Goal: Task Accomplishment & Management: Complete application form

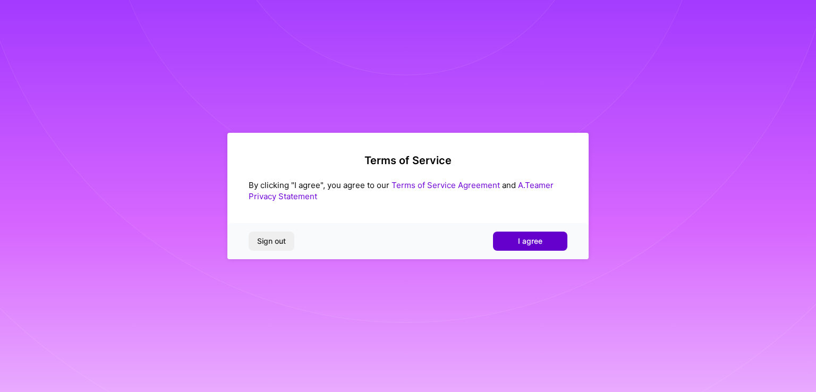
click at [524, 246] on button "I agree" at bounding box center [530, 241] width 74 height 19
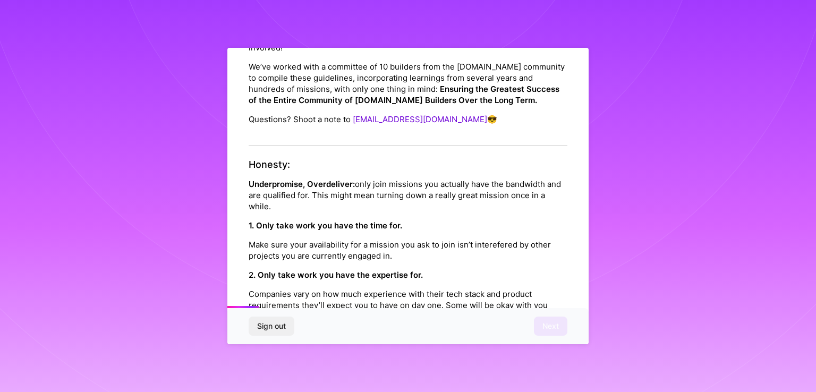
scroll to position [159, 0]
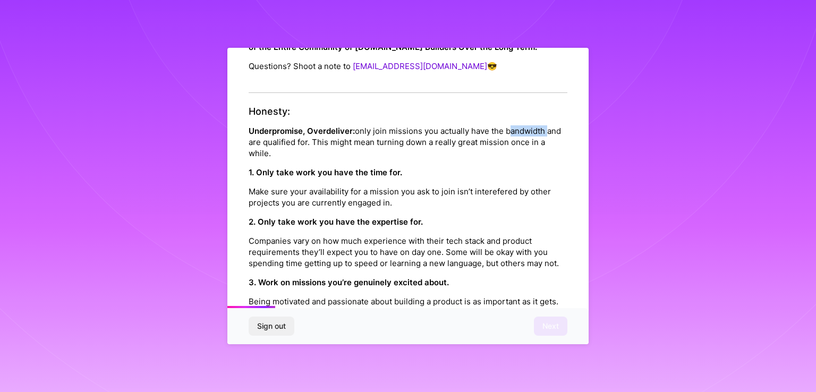
drag, startPoint x: 548, startPoint y: 115, endPoint x: 508, endPoint y: 117, distance: 39.9
click at [508, 125] on p "Underpromise, Overdeliver: only join missions you actually have the bandwidth a…" at bounding box center [408, 141] width 319 height 33
copy p "bandwidth"
drag, startPoint x: 249, startPoint y: 117, endPoint x: 351, endPoint y: 113, distance: 101.5
click at [351, 113] on div "Honesty: Underpromise, Overdeliver: only join missions you actually have the ba…" at bounding box center [408, 253] width 319 height 295
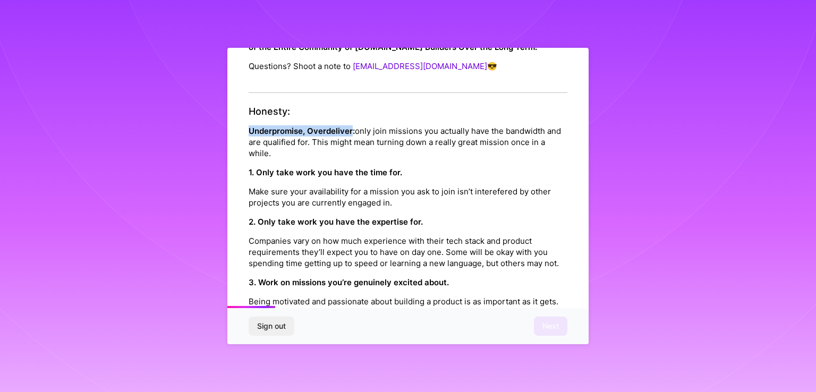
copy strong "Underpromise, Overdeliver"
click at [618, 174] on div "Platform Code of Conduct This is the [DOMAIN_NAME] Platform Code of Conduct! We…" at bounding box center [408, 196] width 816 height 392
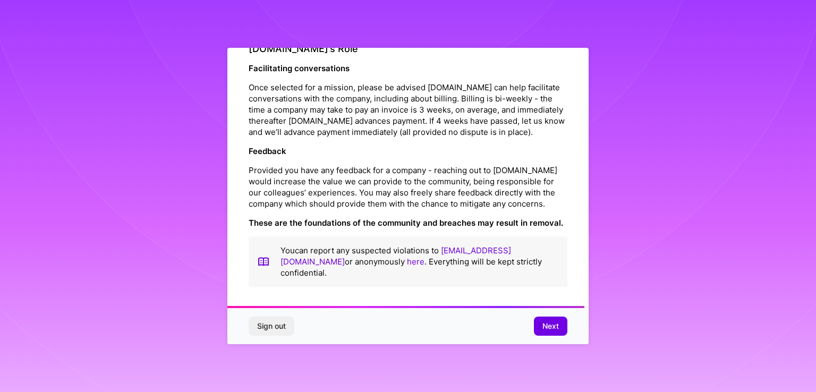
scroll to position [1209, 0]
click at [551, 329] on span "Next" at bounding box center [550, 326] width 16 height 11
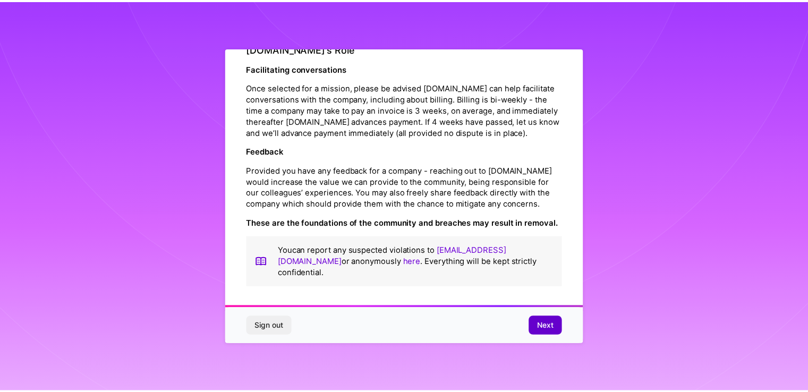
scroll to position [0, 0]
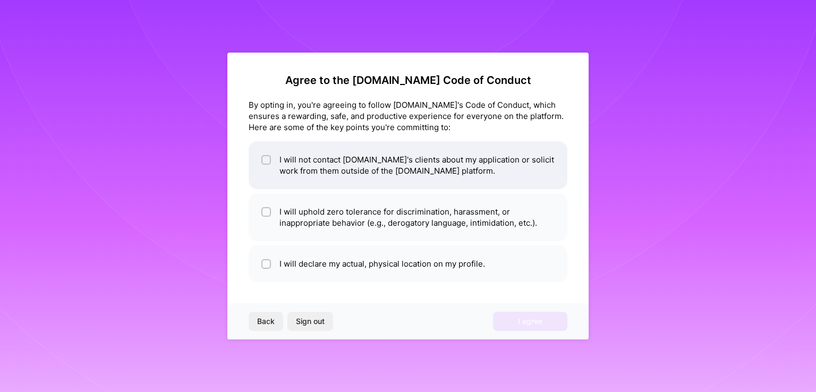
click at [268, 158] on input "checkbox" at bounding box center [266, 160] width 7 height 7
checkbox input "true"
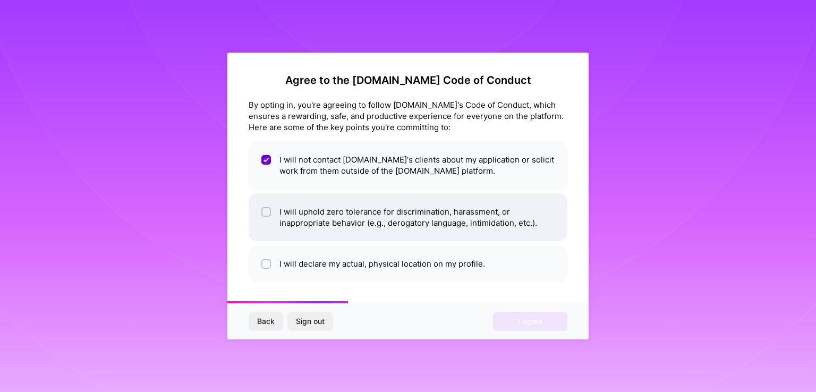
click at [265, 211] on input "checkbox" at bounding box center [266, 212] width 7 height 7
checkbox input "true"
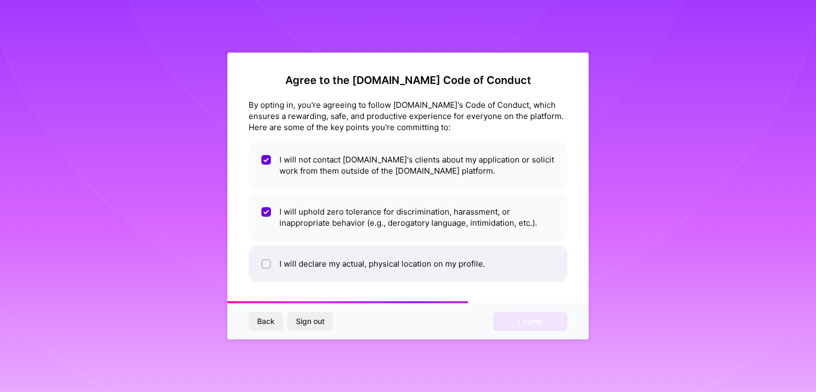
click at [261, 266] on div at bounding box center [266, 264] width 10 height 10
checkbox input "true"
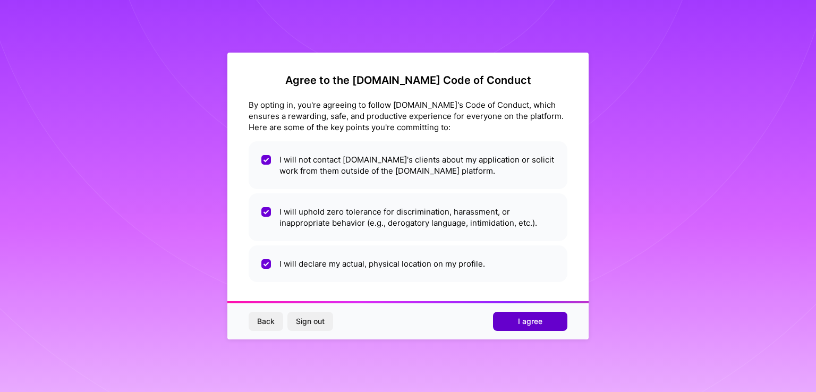
click at [527, 326] on span "I agree" at bounding box center [530, 321] width 24 height 11
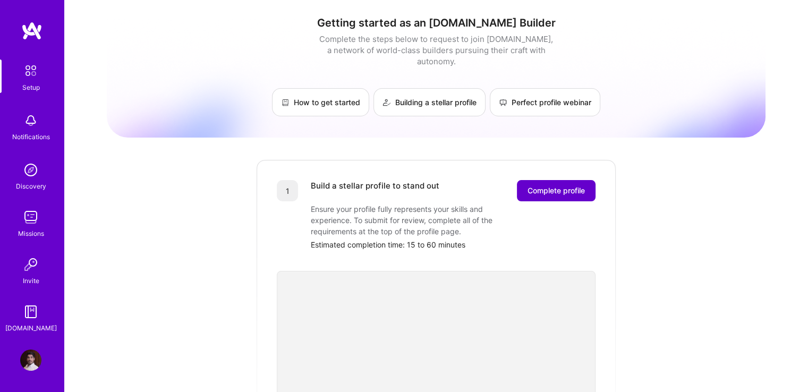
click at [536, 185] on span "Complete profile" at bounding box center [555, 190] width 57 height 11
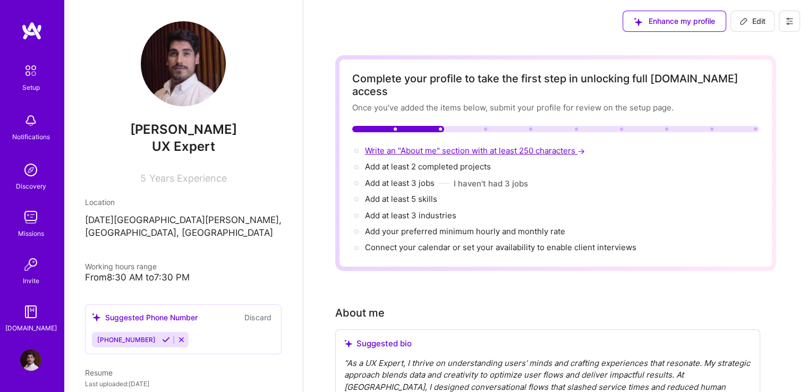
click at [403, 146] on span "Write an "About me" section with at least 250 characters →" at bounding box center [476, 151] width 222 height 10
select select "US"
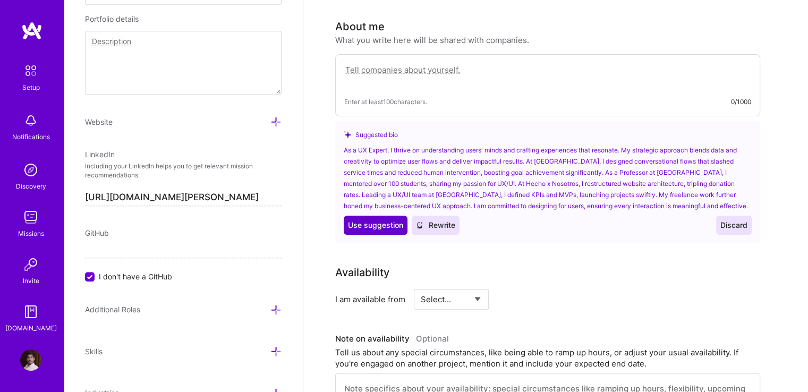
scroll to position [289, 0]
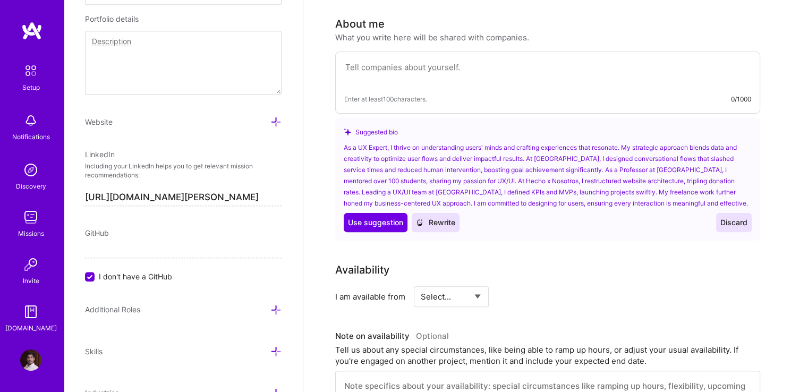
click at [411, 61] on textarea at bounding box center [547, 73] width 407 height 24
type textarea "Creative and curious about users’ minds, specialized in UX research and user fl…"
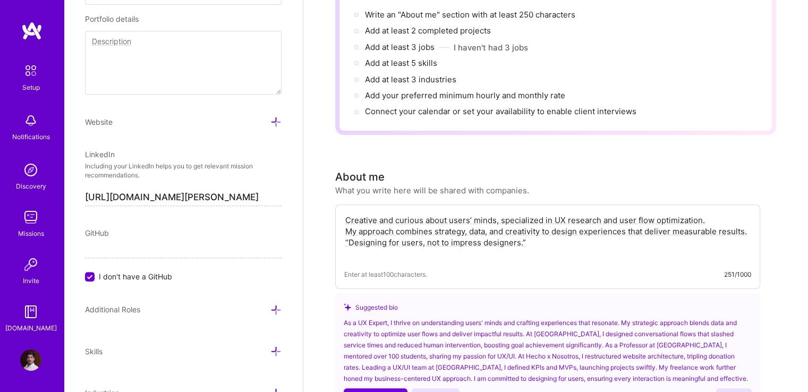
scroll to position [183, 0]
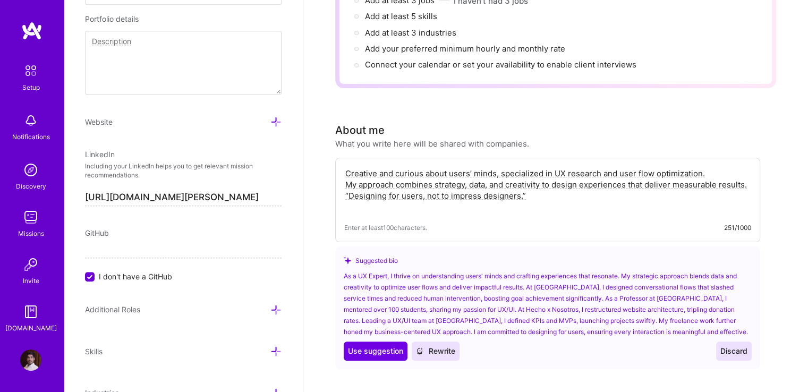
drag, startPoint x: 549, startPoint y: 192, endPoint x: 314, endPoint y: 156, distance: 238.0
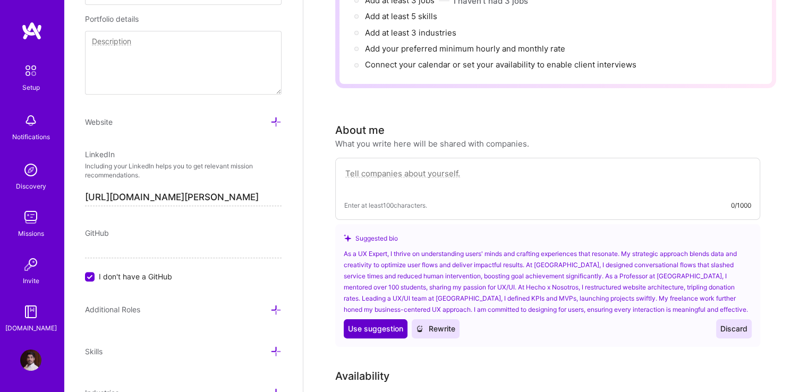
click at [361, 323] on span "Use suggestion" at bounding box center [375, 328] width 55 height 11
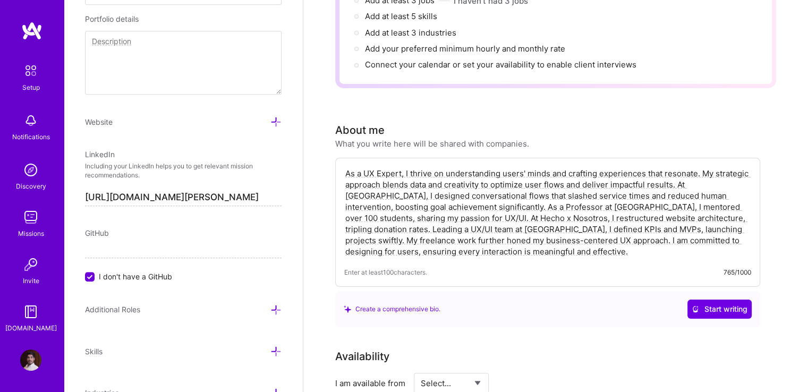
click at [680, 169] on textarea "As a UX Expert, I thrive on understanding users' minds and crafting experiences…" at bounding box center [547, 212] width 407 height 91
click at [500, 192] on textarea "As a UX Expert, I thrive on understanding users' minds and crafting experiences…" at bounding box center [547, 212] width 407 height 91
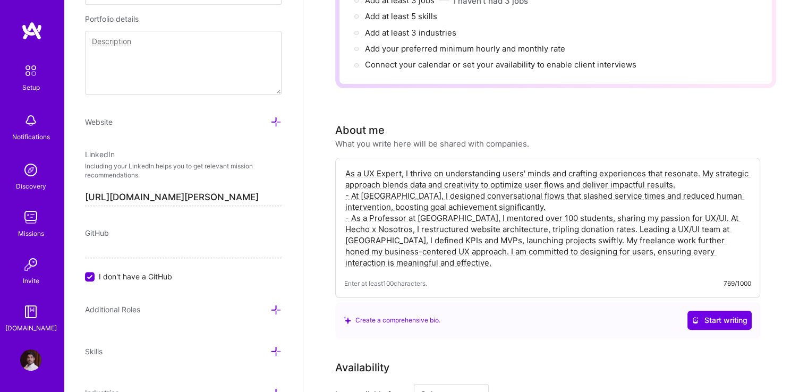
click at [699, 203] on textarea "As a UX Expert, I thrive on understanding users' minds and crafting experiences…" at bounding box center [547, 218] width 407 height 103
click at [654, 212] on textarea "As a UX Expert, I thrive on understanding users' minds and crafting experiences…" at bounding box center [547, 218] width 407 height 103
click at [689, 225] on textarea "As a UX Expert, I thrive on understanding users' minds and crafting experiences…" at bounding box center [547, 218] width 407 height 103
drag, startPoint x: 579, startPoint y: 248, endPoint x: 347, endPoint y: 156, distance: 250.1
click at [347, 167] on textarea "As a UX Expert, I thrive on understanding users' minds and crafting experiences…" at bounding box center [547, 218] width 407 height 103
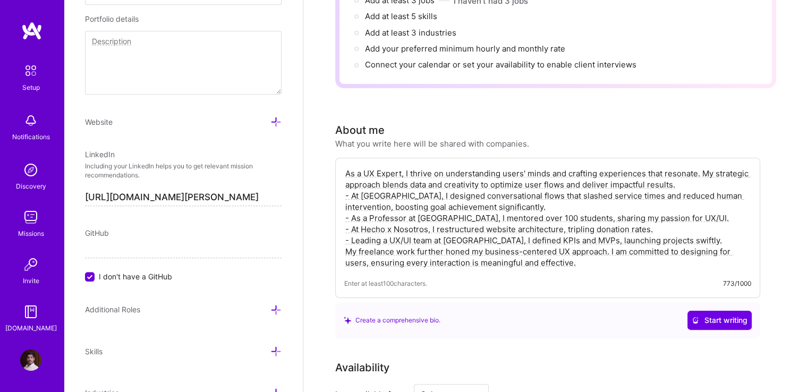
type textarea "As a UX Expert, I thrive on understanding users' minds and crafting experiences…"
click at [614, 255] on div "As a UX Expert, I thrive on understanding users' minds and crafting experiences…" at bounding box center [547, 228] width 425 height 140
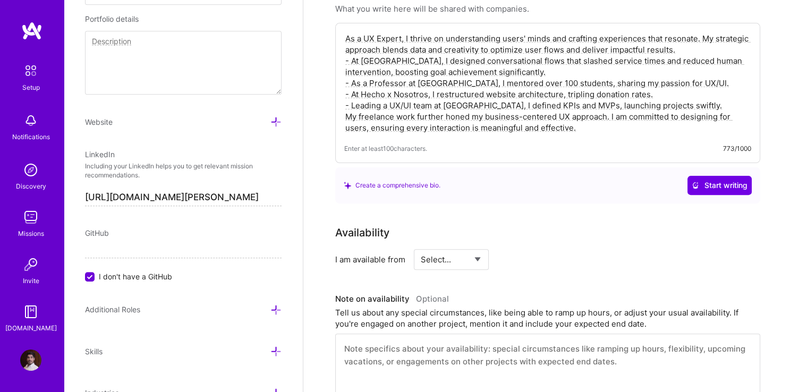
scroll to position [342, 0]
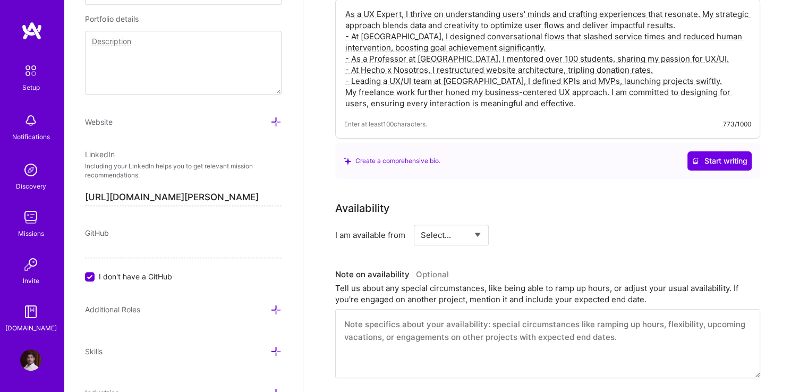
click at [450, 221] on select "Select... Right Now Future Date Not Available" at bounding box center [451, 234] width 61 height 27
select select "Right Now"
click at [421, 221] on select "Select... Right Now Future Date Not Available" at bounding box center [451, 234] width 61 height 27
click at [538, 225] on input at bounding box center [548, 235] width 64 height 21
drag, startPoint x: 538, startPoint y: 215, endPoint x: 527, endPoint y: 219, distance: 11.9
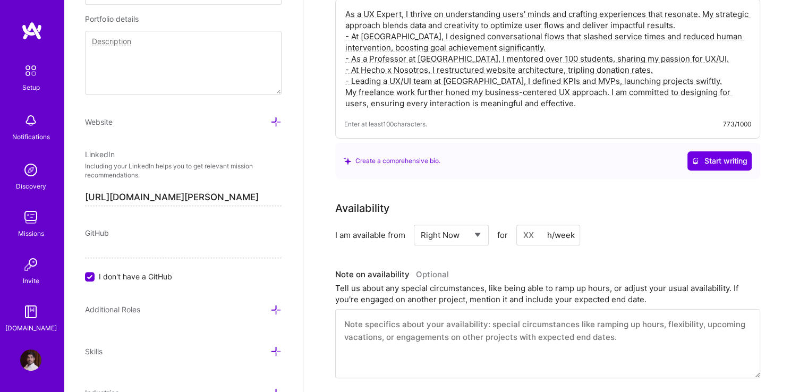
click at [527, 225] on input at bounding box center [548, 235] width 64 height 21
type input "4"
type input "5"
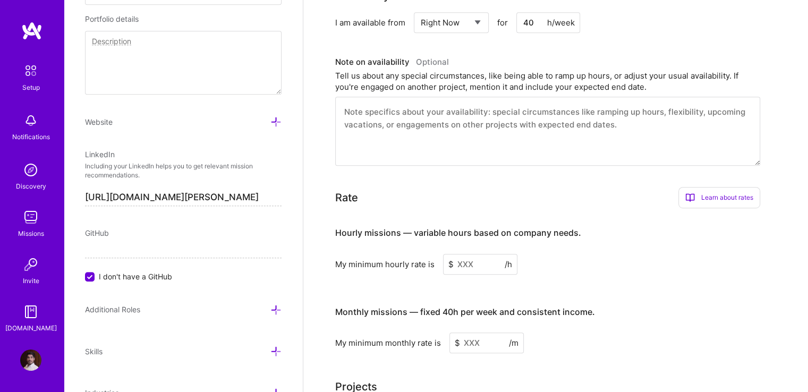
scroll to position [448, 0]
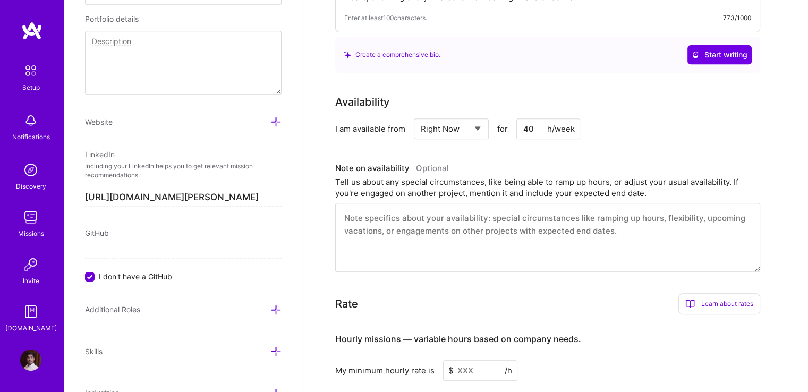
type input "40"
click at [445, 234] on textarea at bounding box center [547, 237] width 425 height 69
click at [477, 222] on textarea at bounding box center [547, 237] width 425 height 69
click at [421, 216] on textarea at bounding box center [547, 237] width 425 height 69
click at [372, 205] on textarea at bounding box center [547, 237] width 425 height 69
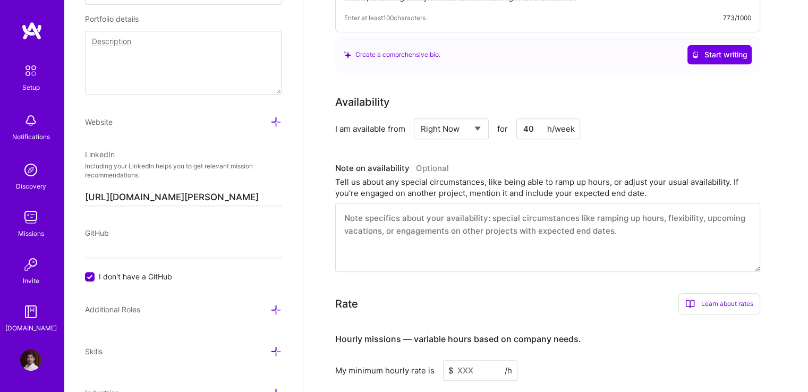
paste textarea "I have flexibility for my work schedules."
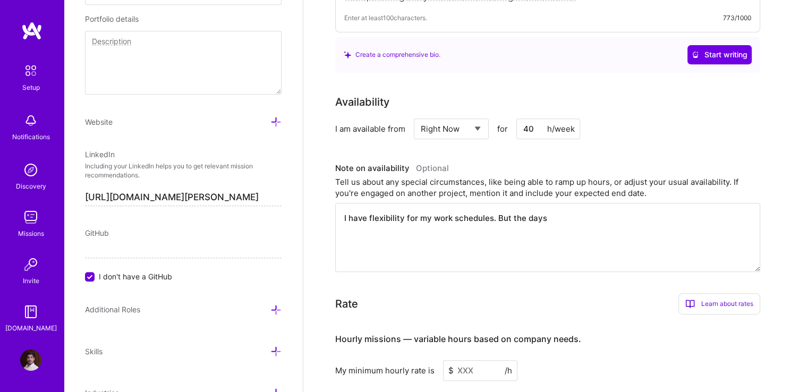
click at [555, 204] on textarea "I have flexibility for my work schedules. But the days" at bounding box center [547, 237] width 425 height 69
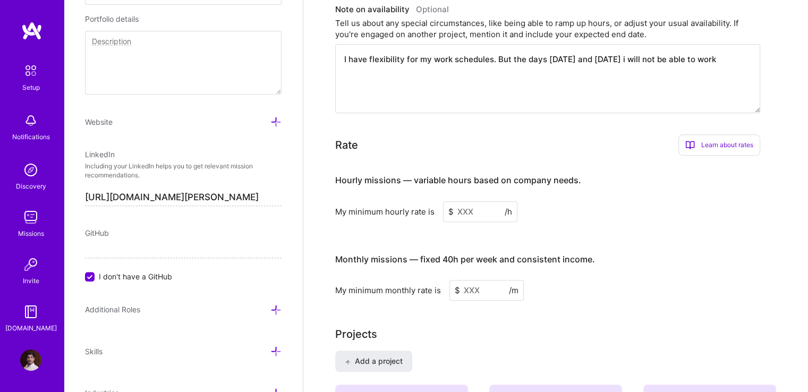
scroll to position [608, 0]
type textarea "I have flexibility for my work schedules. But the days [DATE] and [DATE] i will…"
click at [694, 134] on div "Learn about rates" at bounding box center [719, 144] width 82 height 21
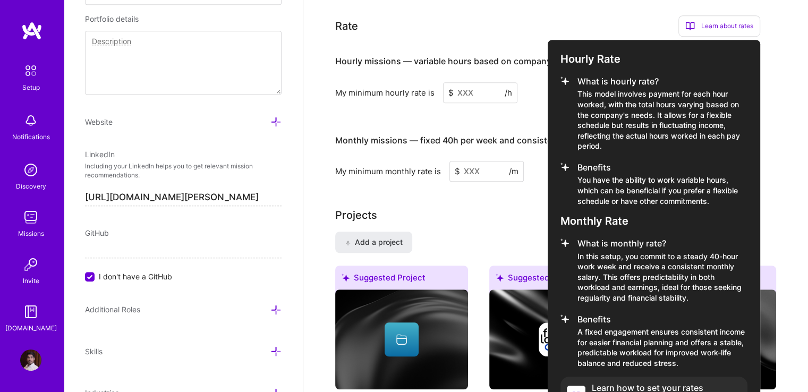
scroll to position [661, 0]
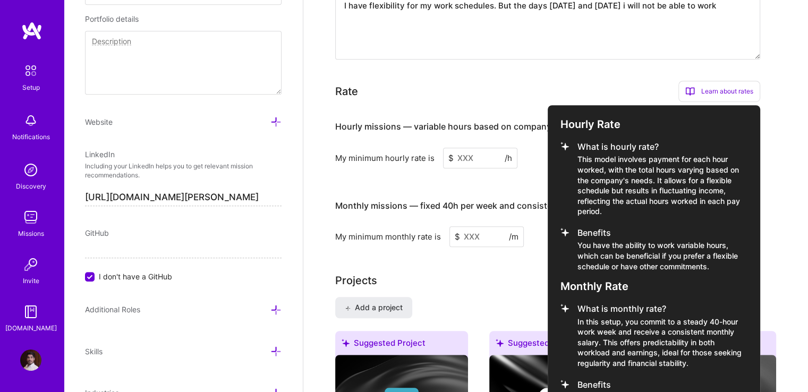
click at [448, 172] on div at bounding box center [404, 196] width 808 height 392
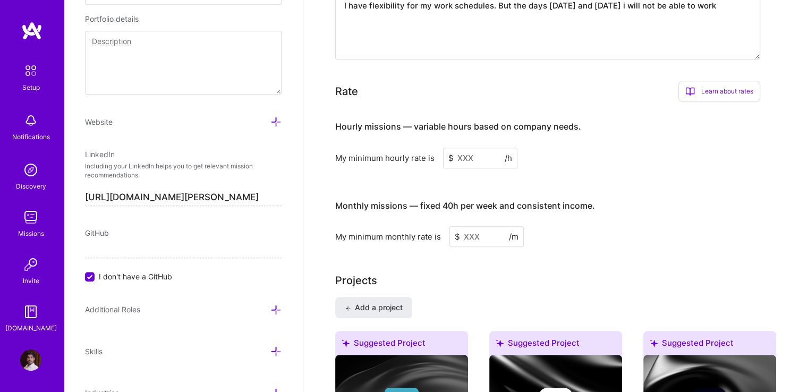
click at [470, 148] on input at bounding box center [480, 158] width 74 height 21
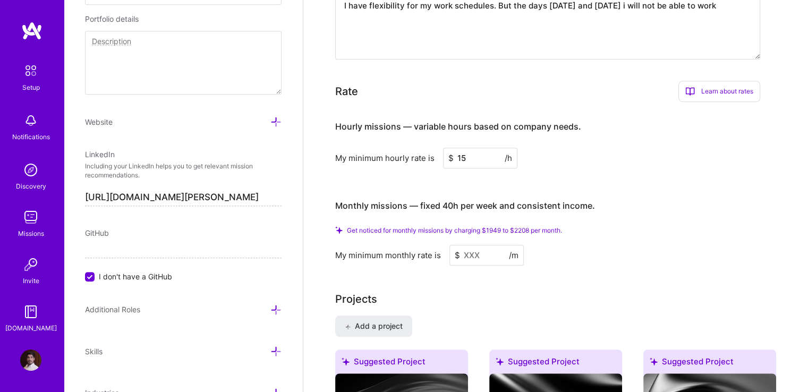
type input "15"
click at [476, 245] on input at bounding box center [486, 255] width 74 height 21
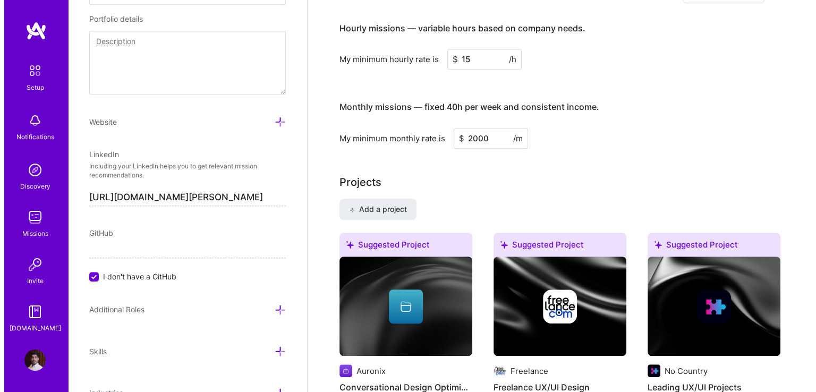
scroll to position [820, 0]
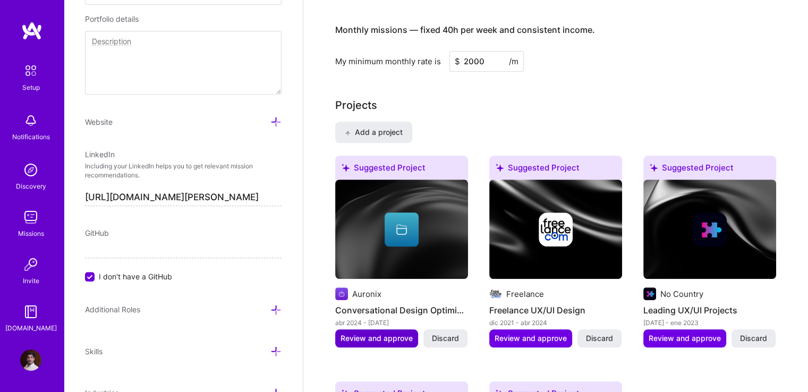
type input "2000"
click at [374, 333] on span "Review and approve" at bounding box center [376, 338] width 72 height 11
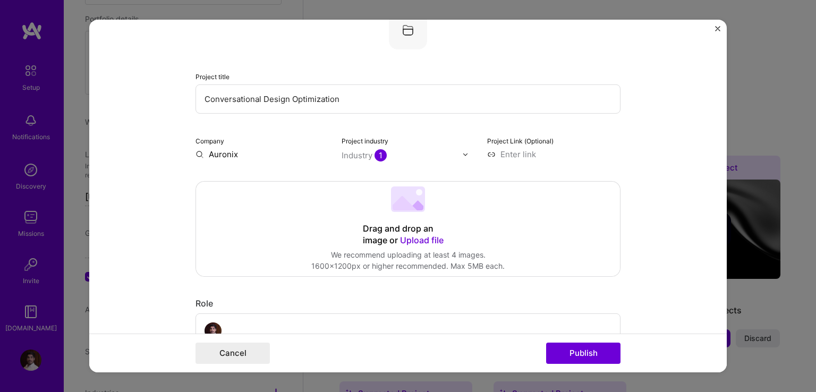
scroll to position [0, 0]
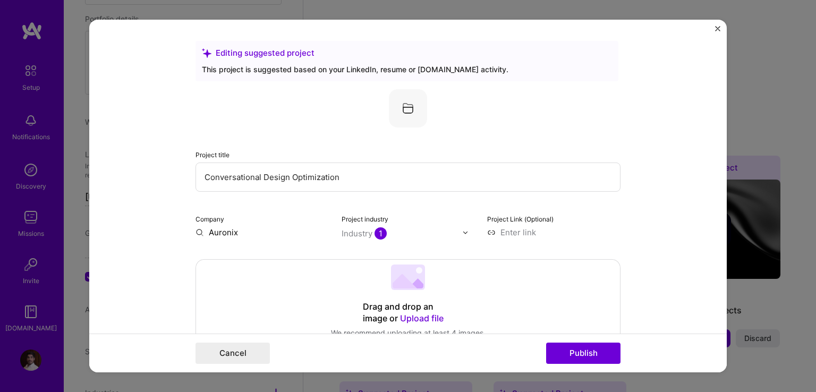
drag, startPoint x: 256, startPoint y: 175, endPoint x: 215, endPoint y: 177, distance: 41.5
click at [215, 177] on input "Conversational Design Optimization" at bounding box center [407, 177] width 425 height 29
type input "Content Design Optimization"
click at [401, 111] on img at bounding box center [408, 108] width 38 height 38
click at [405, 109] on img at bounding box center [408, 108] width 38 height 38
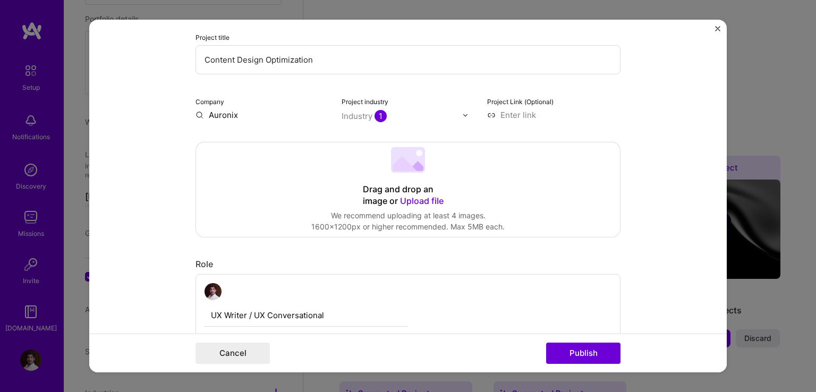
scroll to position [53, 0]
